Goal: Task Accomplishment & Management: Manage account settings

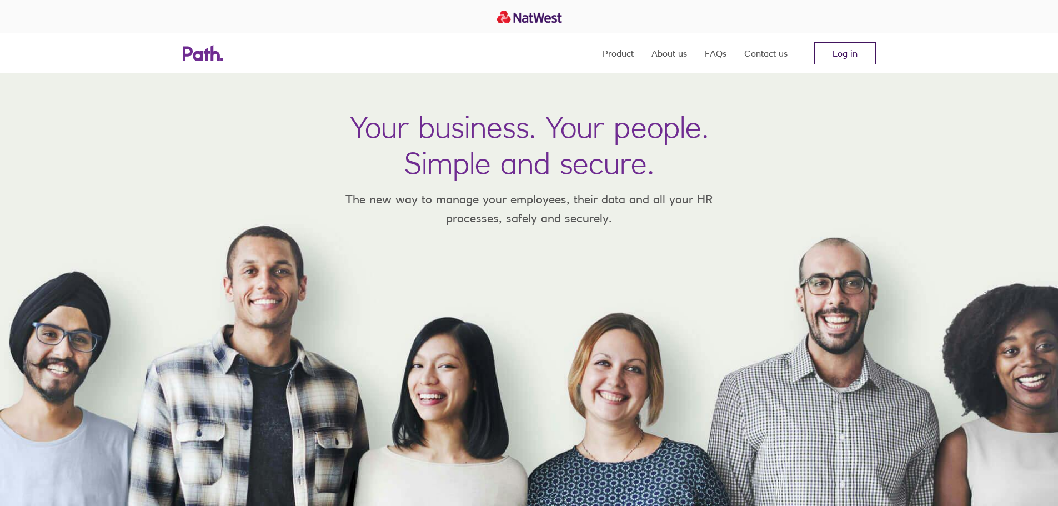
click at [855, 46] on link "Log in" at bounding box center [845, 53] width 62 height 22
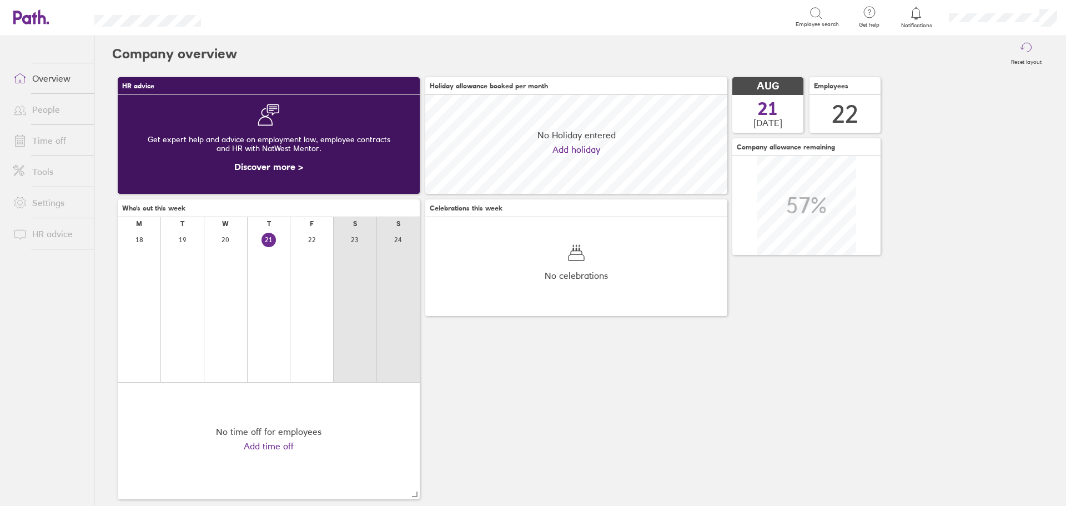
scroll to position [99, 302]
click at [59, 135] on link "Time off" at bounding box center [48, 140] width 89 height 22
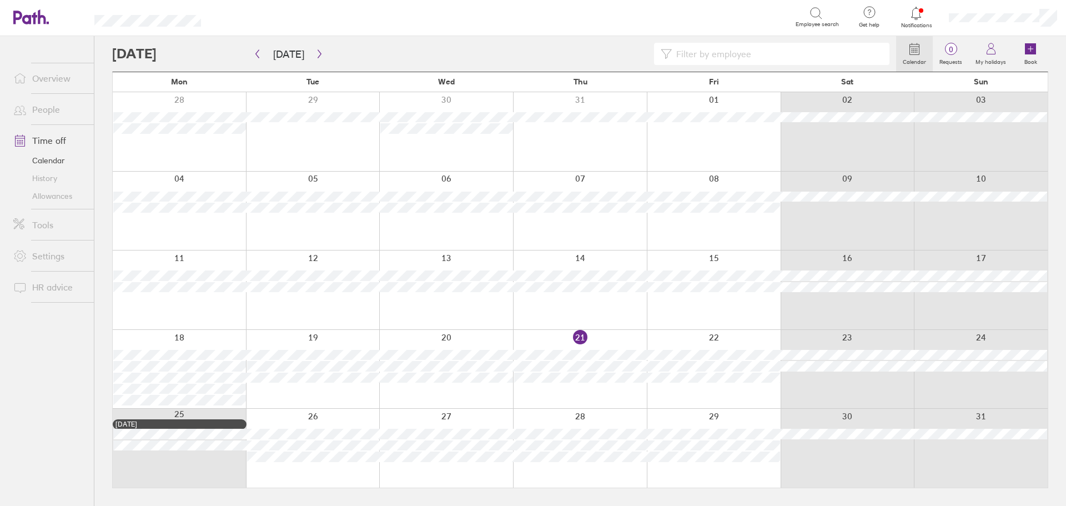
click at [323, 64] on div at bounding box center [504, 54] width 784 height 22
click at [318, 57] on icon "button" at bounding box center [319, 54] width 3 height 8
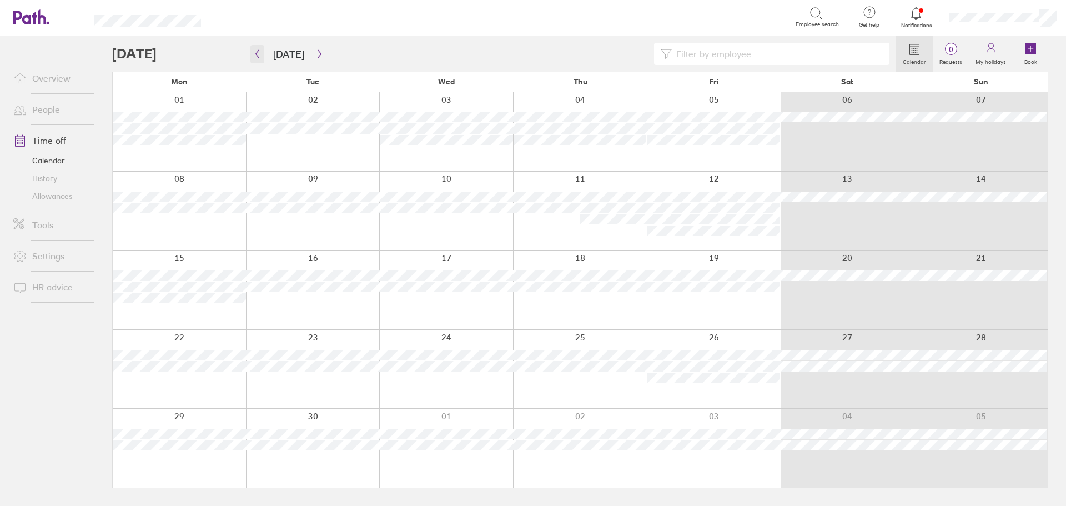
click at [260, 48] on button "button" at bounding box center [258, 54] width 14 height 18
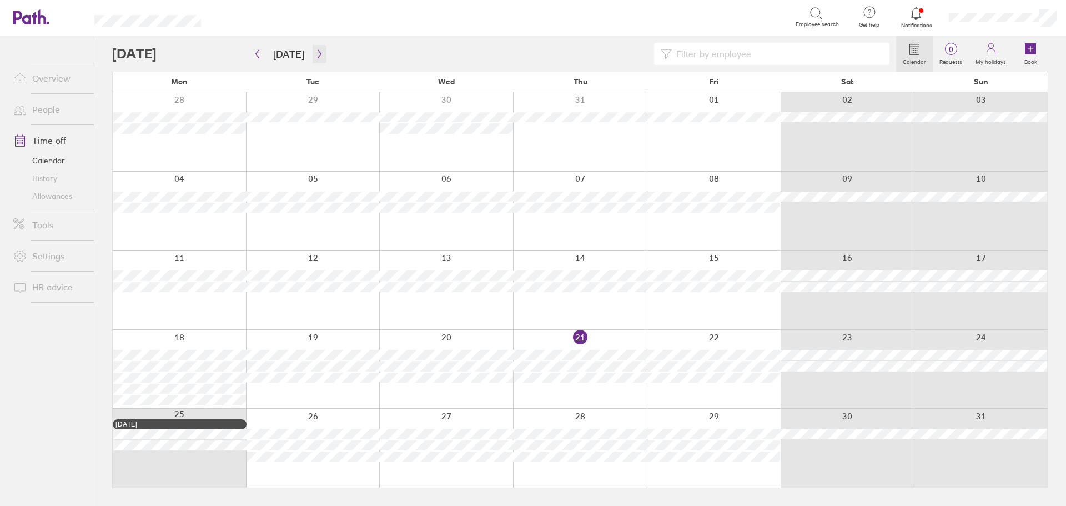
click at [316, 55] on icon "button" at bounding box center [319, 53] width 8 height 9
